Goal: Information Seeking & Learning: Understand process/instructions

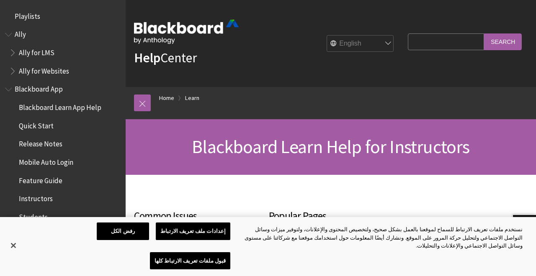
scroll to position [824, 0]
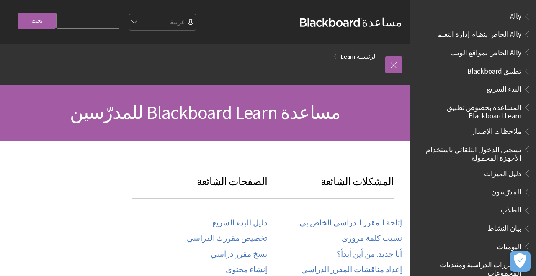
scroll to position [616, 0]
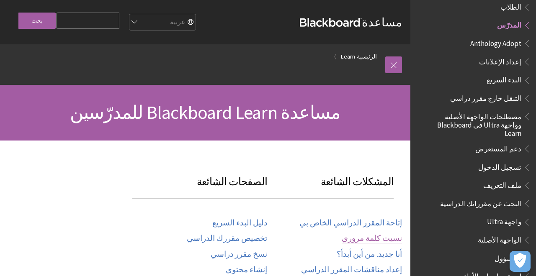
click at [381, 238] on link "نسيت كلمة مروري" at bounding box center [372, 239] width 60 height 10
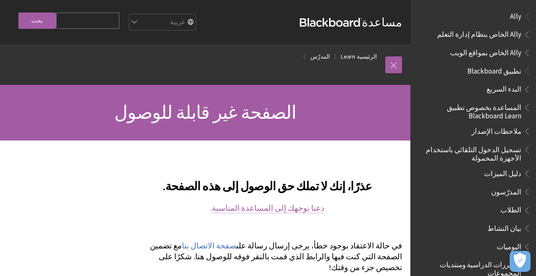
click at [304, 212] on link "دعنا نوجهك إلى المساعدة المناسبة." at bounding box center [267, 208] width 114 height 10
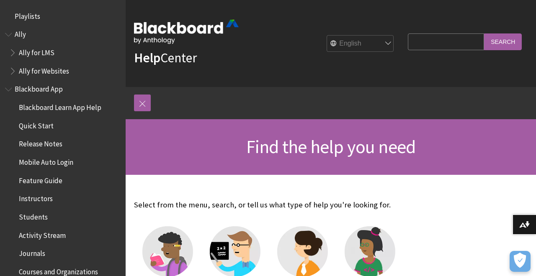
click at [382, 41] on select "English عربية Català Cymraeg Deutsch Español Suomi Français עברית Italiano 日本語 …" at bounding box center [360, 44] width 67 height 17
select select "/ar-sa"
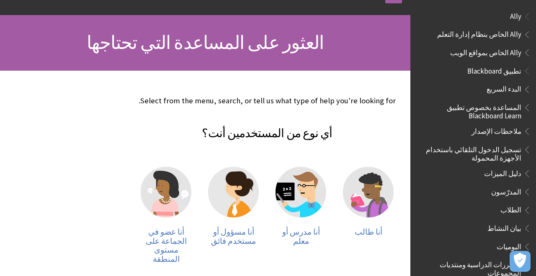
scroll to position [84, 0]
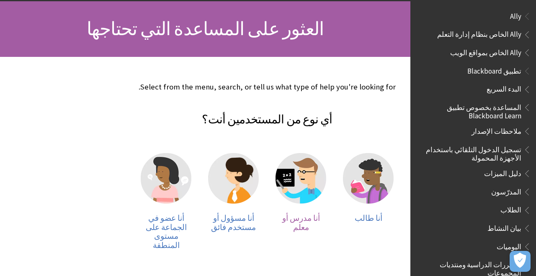
click at [293, 185] on img at bounding box center [300, 178] width 51 height 51
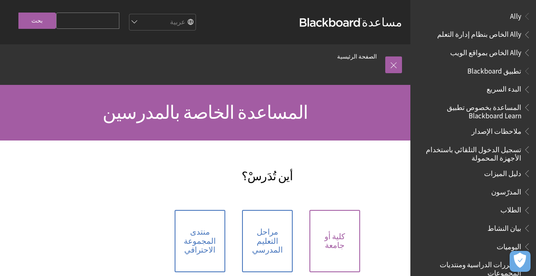
click at [331, 224] on link "كلية أو جامعة" at bounding box center [334, 241] width 51 height 62
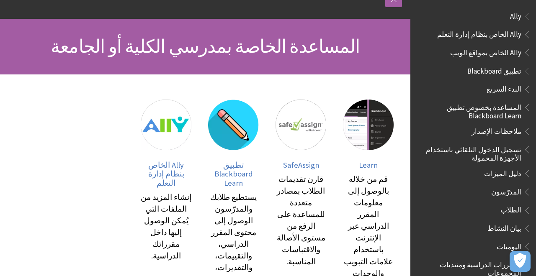
scroll to position [67, 0]
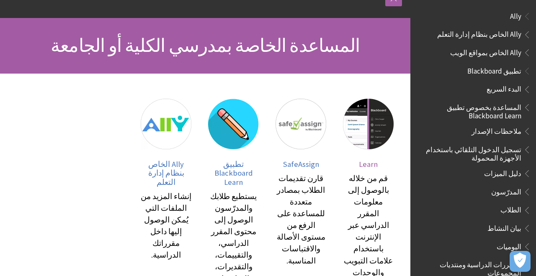
click at [383, 130] on img at bounding box center [368, 124] width 51 height 51
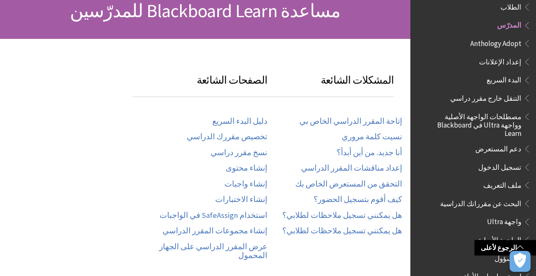
scroll to position [100, 0]
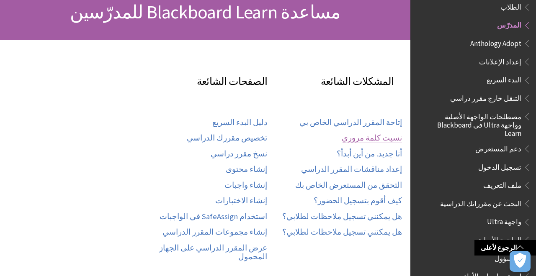
click at [374, 134] on link "نسيت كلمة مروري" at bounding box center [372, 139] width 60 height 10
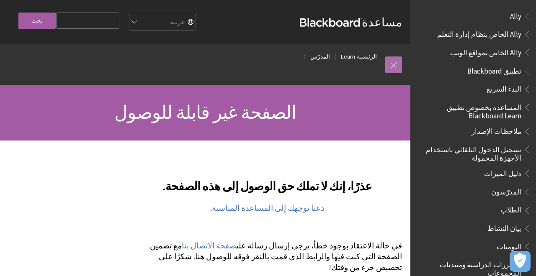
click at [396, 70] on link at bounding box center [393, 64] width 17 height 17
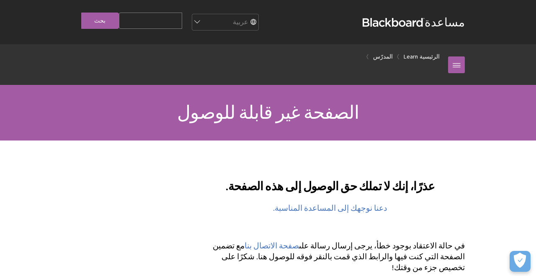
click at [452, 169] on h2 "عذرًا، إنك لا تملك حق الوصول إلى هذه الصفحة." at bounding box center [330, 181] width 270 height 28
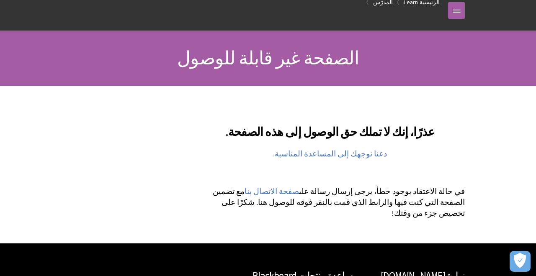
scroll to position [67, 0]
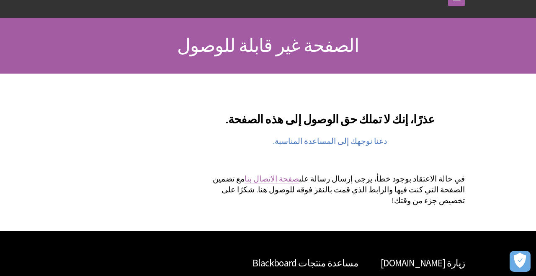
click at [299, 182] on link "صفحة الاتصال بنا" at bounding box center [271, 179] width 54 height 10
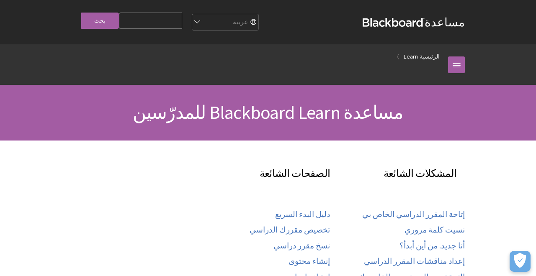
scroll to position [616, 0]
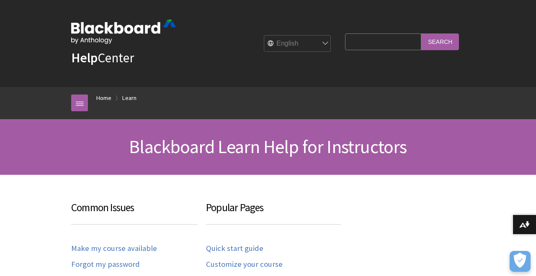
scroll to position [824, 0]
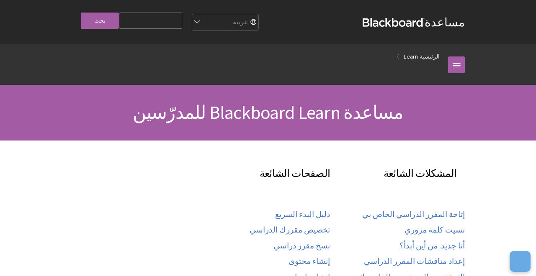
scroll to position [616, 0]
click at [460, 67] on link at bounding box center [456, 64] width 17 height 17
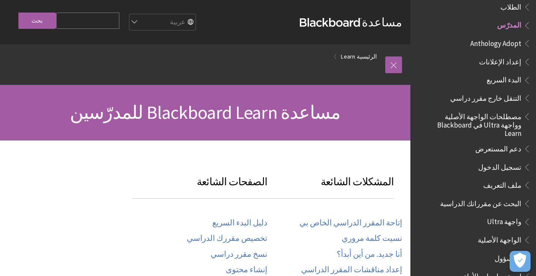
click at [512, 18] on span "المدرّس" at bounding box center [509, 23] width 24 height 11
click at [512, 21] on span "المدرّس" at bounding box center [509, 23] width 24 height 11
